Goal: Entertainment & Leisure: Consume media (video, audio)

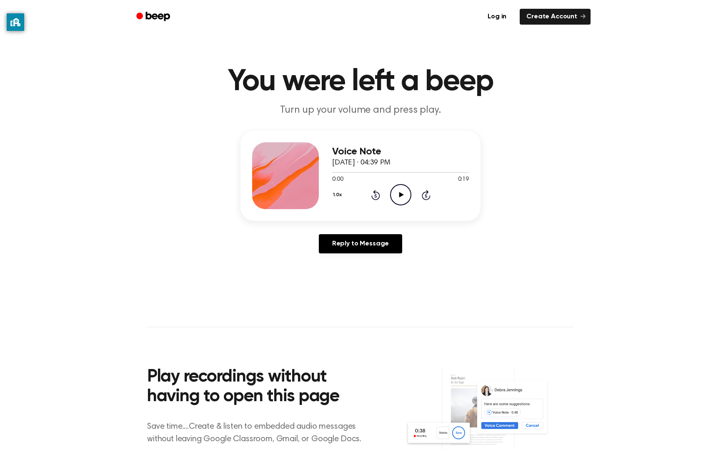
click at [400, 194] on icon at bounding box center [401, 194] width 5 height 5
click at [411, 196] on circle at bounding box center [401, 194] width 20 height 20
click at [403, 194] on icon "Play Audio" at bounding box center [400, 194] width 21 height 21
drag, startPoint x: 395, startPoint y: 196, endPoint x: 349, endPoint y: 14, distance: 187.0
click at [395, 192] on icon "Pause Audio" at bounding box center [400, 194] width 21 height 21
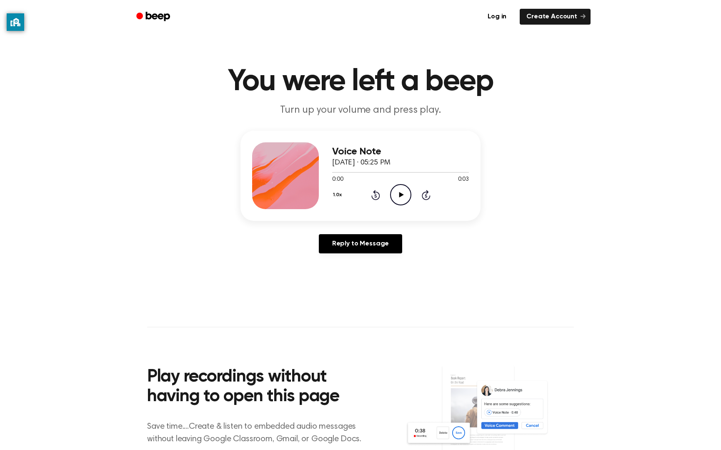
click at [404, 194] on icon "Play Audio" at bounding box center [400, 194] width 21 height 21
click at [403, 193] on icon "Pause Audio" at bounding box center [400, 194] width 21 height 21
click at [392, 199] on icon "Play Audio" at bounding box center [400, 194] width 21 height 21
click at [405, 197] on icon "Play Audio" at bounding box center [400, 194] width 21 height 21
click at [406, 191] on icon "Play Audio" at bounding box center [400, 194] width 21 height 21
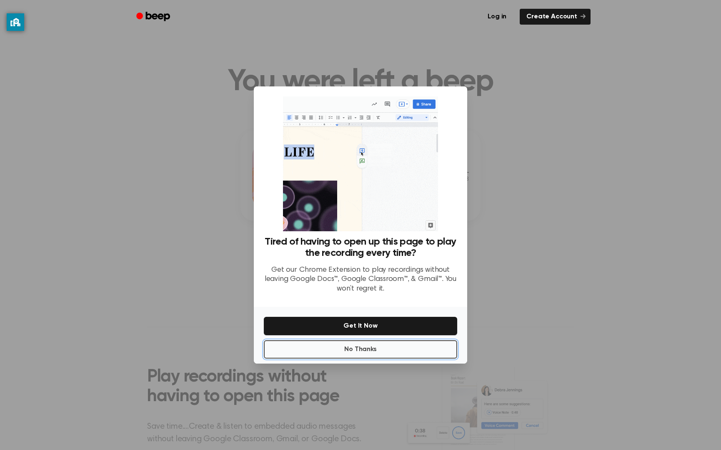
click at [350, 351] on button "No Thanks" at bounding box center [361, 349] width 194 height 18
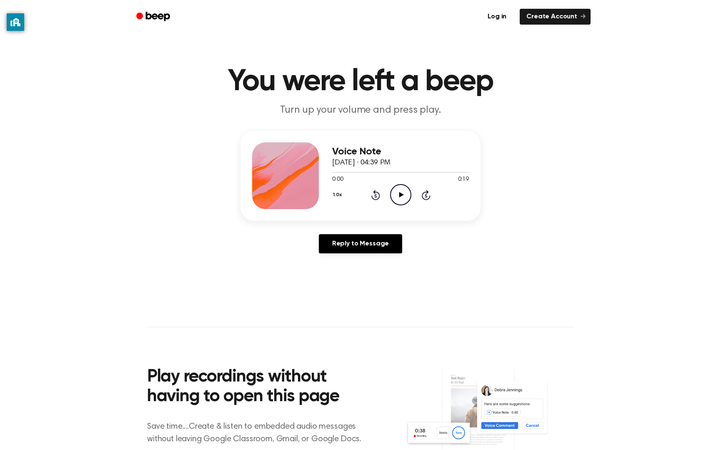
click at [402, 192] on icon "Play Audio" at bounding box center [400, 194] width 21 height 21
click at [401, 196] on icon "Play Audio" at bounding box center [400, 194] width 21 height 21
drag, startPoint x: 344, startPoint y: 172, endPoint x: 413, endPoint y: 174, distance: 68.8
click at [410, 176] on div "0:01 0:19 Your browser does not support the [object Object] element." at bounding box center [400, 175] width 137 height 15
click at [419, 168] on div "Voice Note October 9, 2025 · 04:39 PM" at bounding box center [400, 157] width 137 height 23
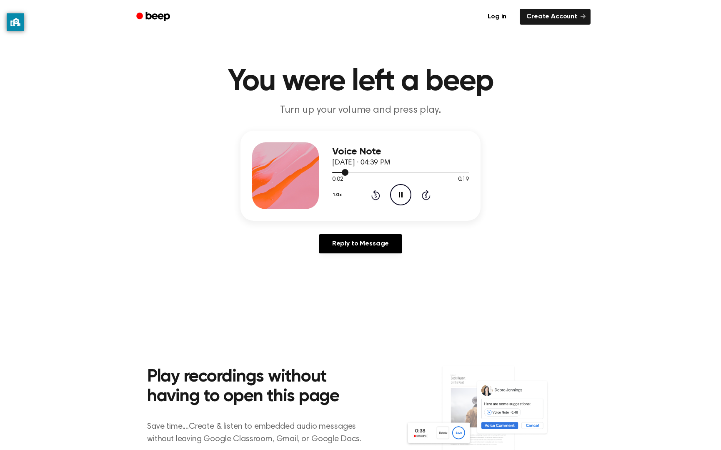
click at [419, 170] on div at bounding box center [400, 171] width 137 height 7
click at [420, 172] on div at bounding box center [400, 172] width 137 height 1
drag, startPoint x: 422, startPoint y: 185, endPoint x: 424, endPoint y: 189, distance: 4.7
click at [422, 186] on div "1.0x Rewind 5 seconds Pause Audio Skip 5 seconds" at bounding box center [400, 194] width 137 height 21
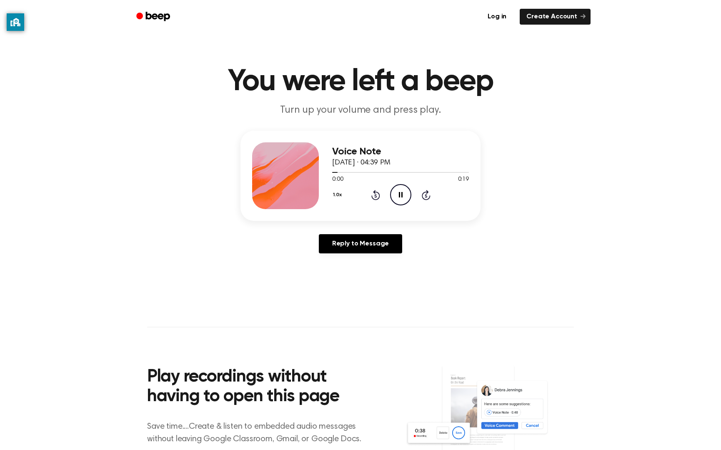
click at [427, 194] on icon "Skip 5 seconds" at bounding box center [426, 194] width 9 height 11
click at [486, 226] on div "Voice Note October 9, 2025 · 04:39 PM 0:17 0:19 Your browser does not support t…" at bounding box center [360, 195] width 701 height 129
click at [371, 192] on icon "Rewind 5 seconds" at bounding box center [375, 194] width 9 height 11
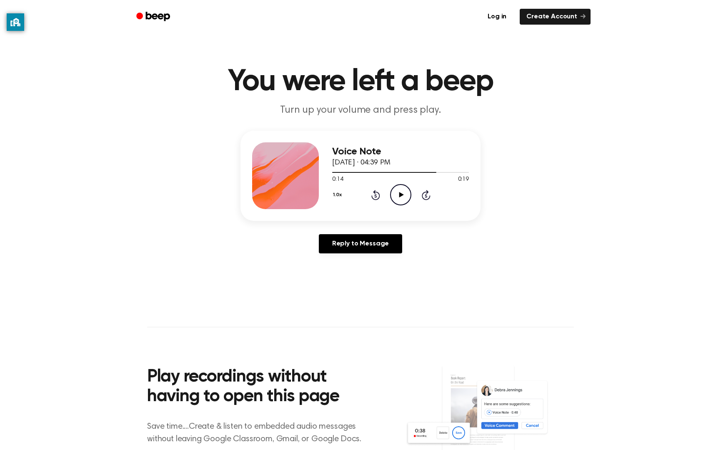
click at [398, 199] on icon "Play Audio" at bounding box center [400, 194] width 21 height 21
click at [401, 189] on icon "Pause Audio" at bounding box center [400, 194] width 21 height 21
